Goal: Information Seeking & Learning: Learn about a topic

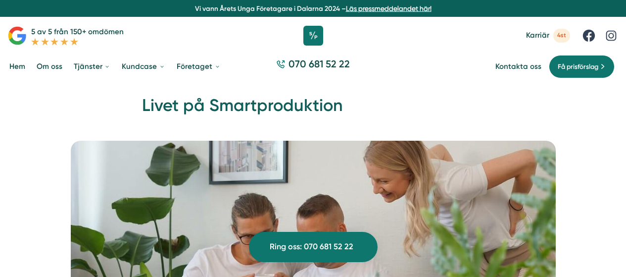
scroll to position [4114, 0]
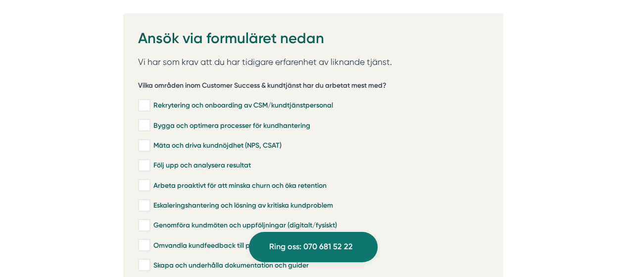
scroll to position [1979, 0]
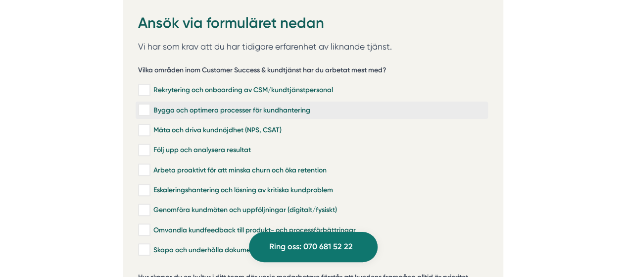
click at [143, 105] on input "Bygga och optimera processer för kundhantering" at bounding box center [143, 110] width 11 height 10
checkbox input "true"
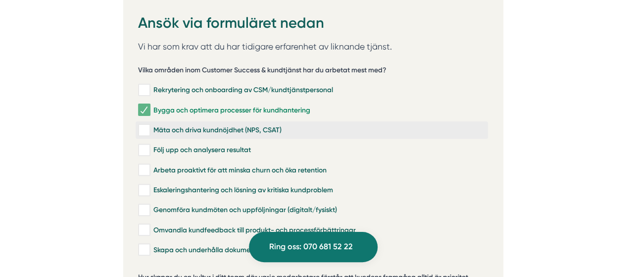
click at [145, 125] on input "Mäta och driva kundnöjdhet (NPS, CSAT)" at bounding box center [143, 130] width 11 height 10
checkbox input "true"
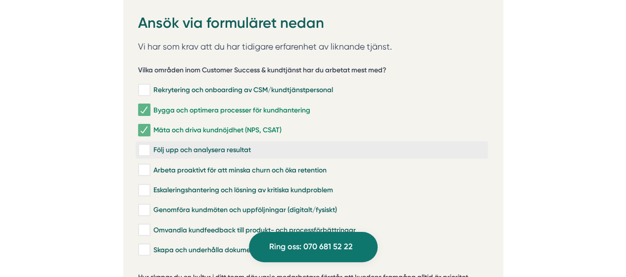
click at [144, 145] on input "Följ upp och analysera resultat" at bounding box center [143, 150] width 11 height 10
checkbox input "true"
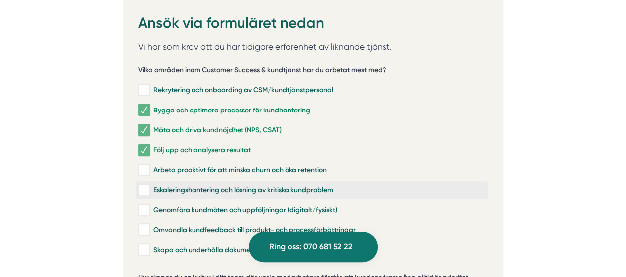
click at [146, 185] on input "Eskaleringshantering och lösning av kritiska kundproblem" at bounding box center [143, 190] width 11 height 10
checkbox input "true"
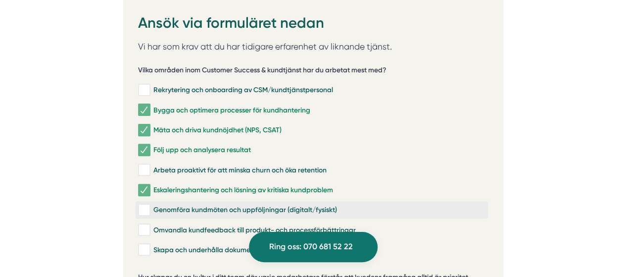
click at [144, 205] on input "Genomföra kundmöten och uppföljningar (digitalt/fysiskt)" at bounding box center [143, 210] width 11 height 10
checkbox input "true"
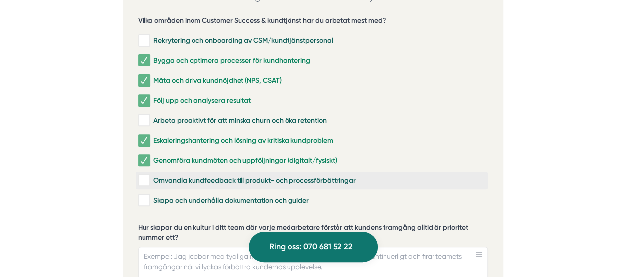
click at [145, 175] on input "Omvandla kundfeedback till produkt- och processförbättringar" at bounding box center [143, 180] width 11 height 10
checkbox input "true"
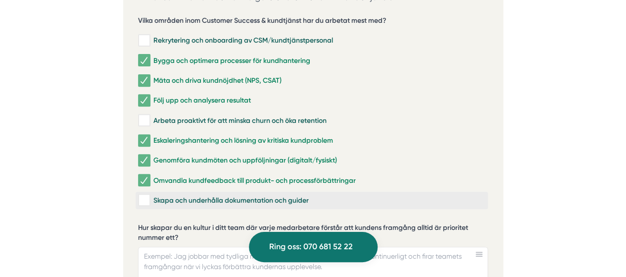
click at [143, 195] on input "Skapa och underhålla dokumentation och guider" at bounding box center [143, 200] width 11 height 10
checkbox input "true"
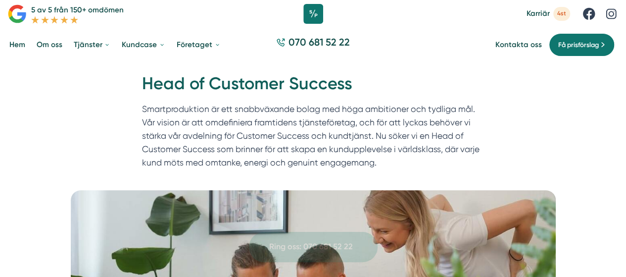
scroll to position [0, 0]
